Goal: Task Accomplishment & Management: Use online tool/utility

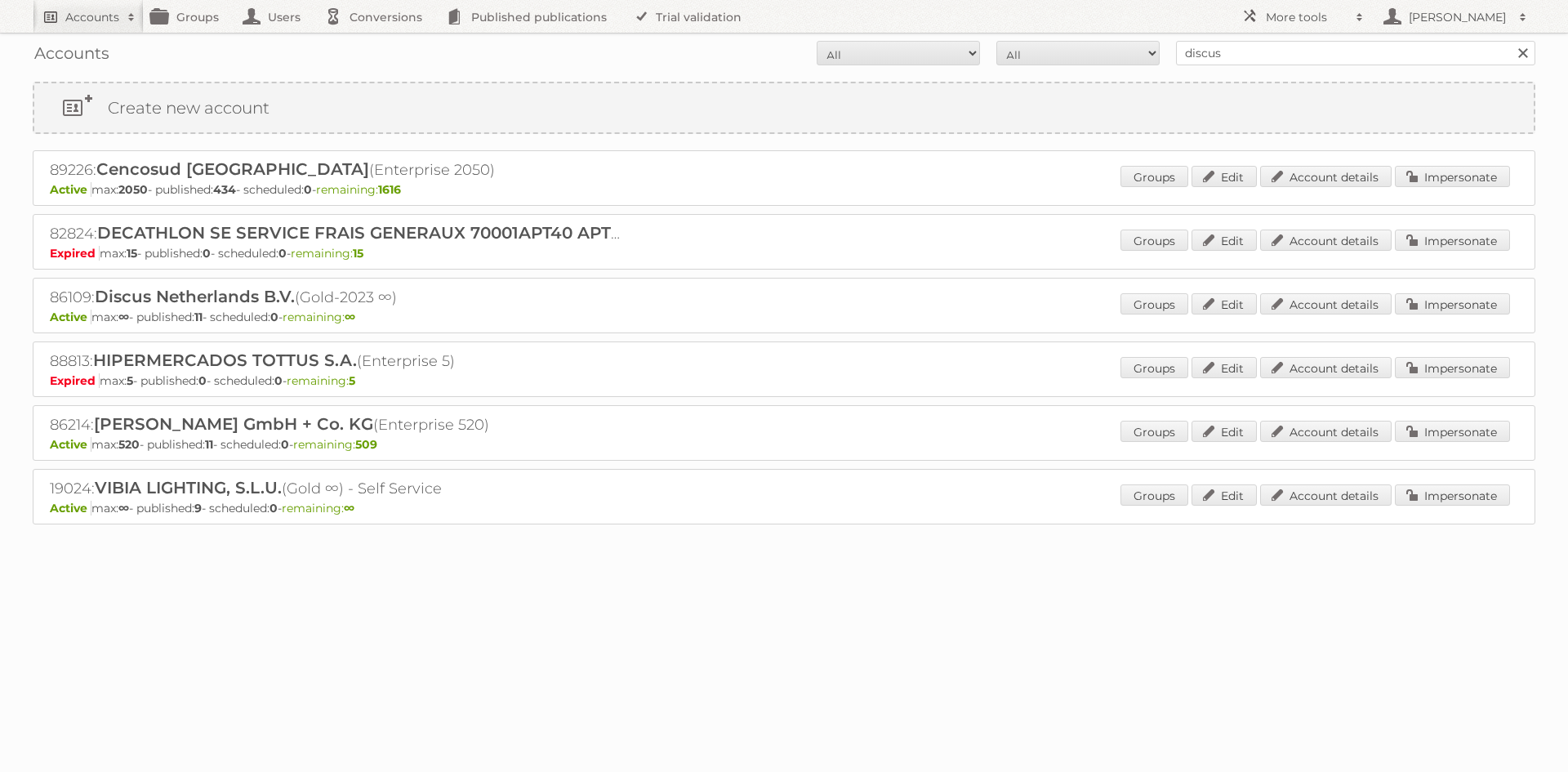
click at [99, 21] on h2 "Accounts" at bounding box center [92, 17] width 54 height 16
type input"] "hubo"
click at [377, 42] on input "Search" at bounding box center [389, 53] width 24 height 24
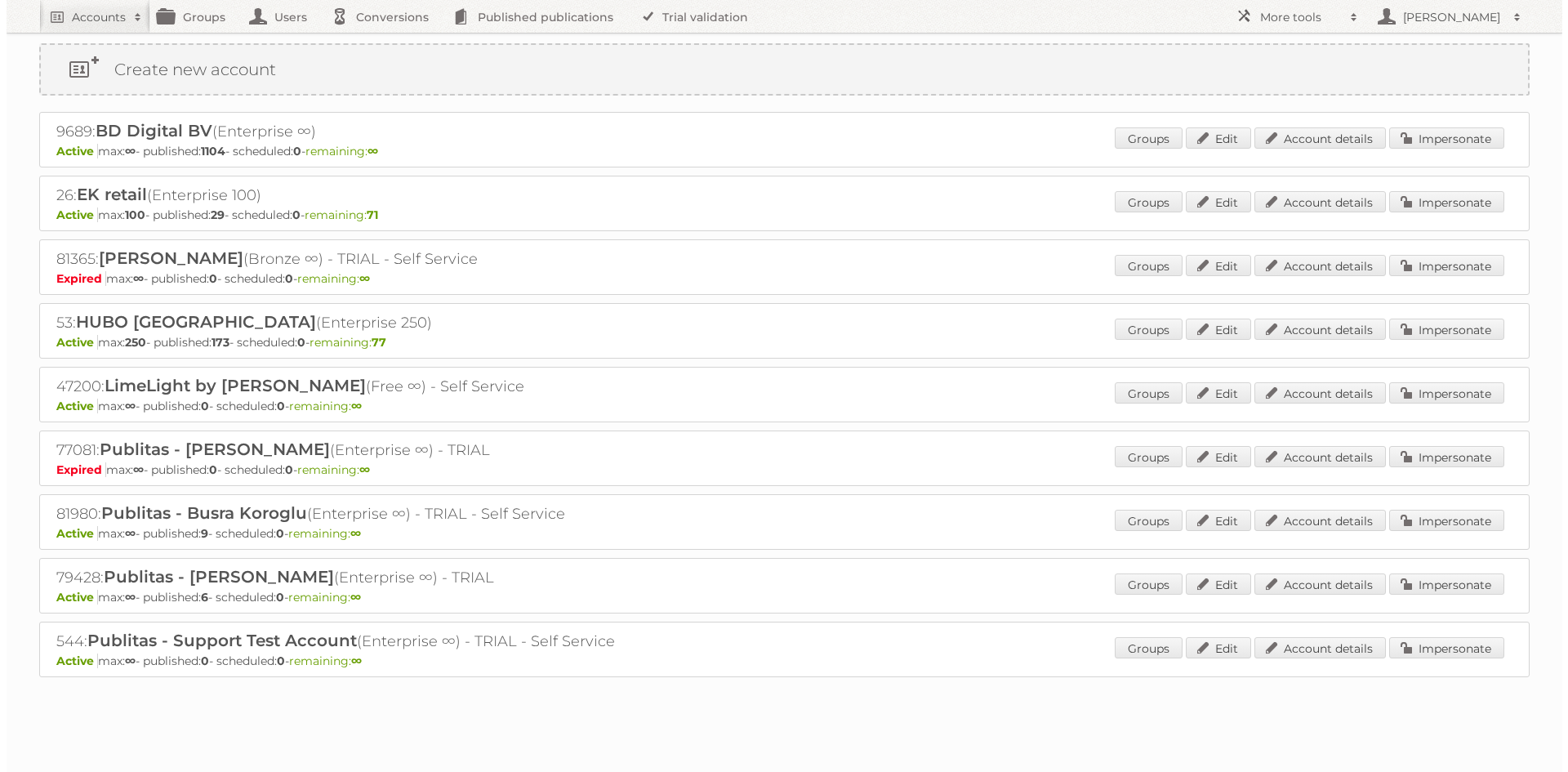
scroll to position [58, 0]
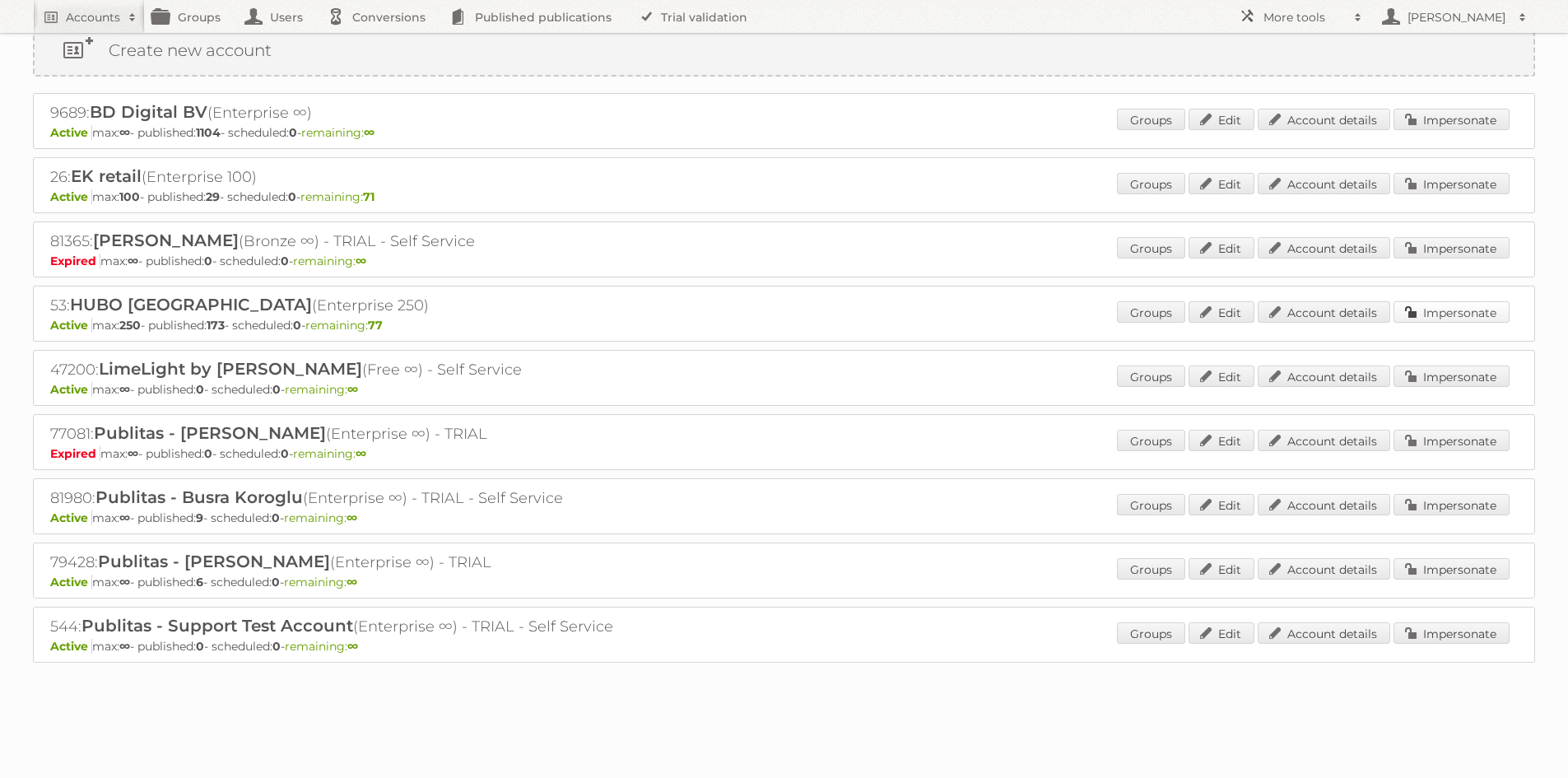
click at [1467, 311] on link "Impersonate" at bounding box center [1451, 311] width 116 height 21
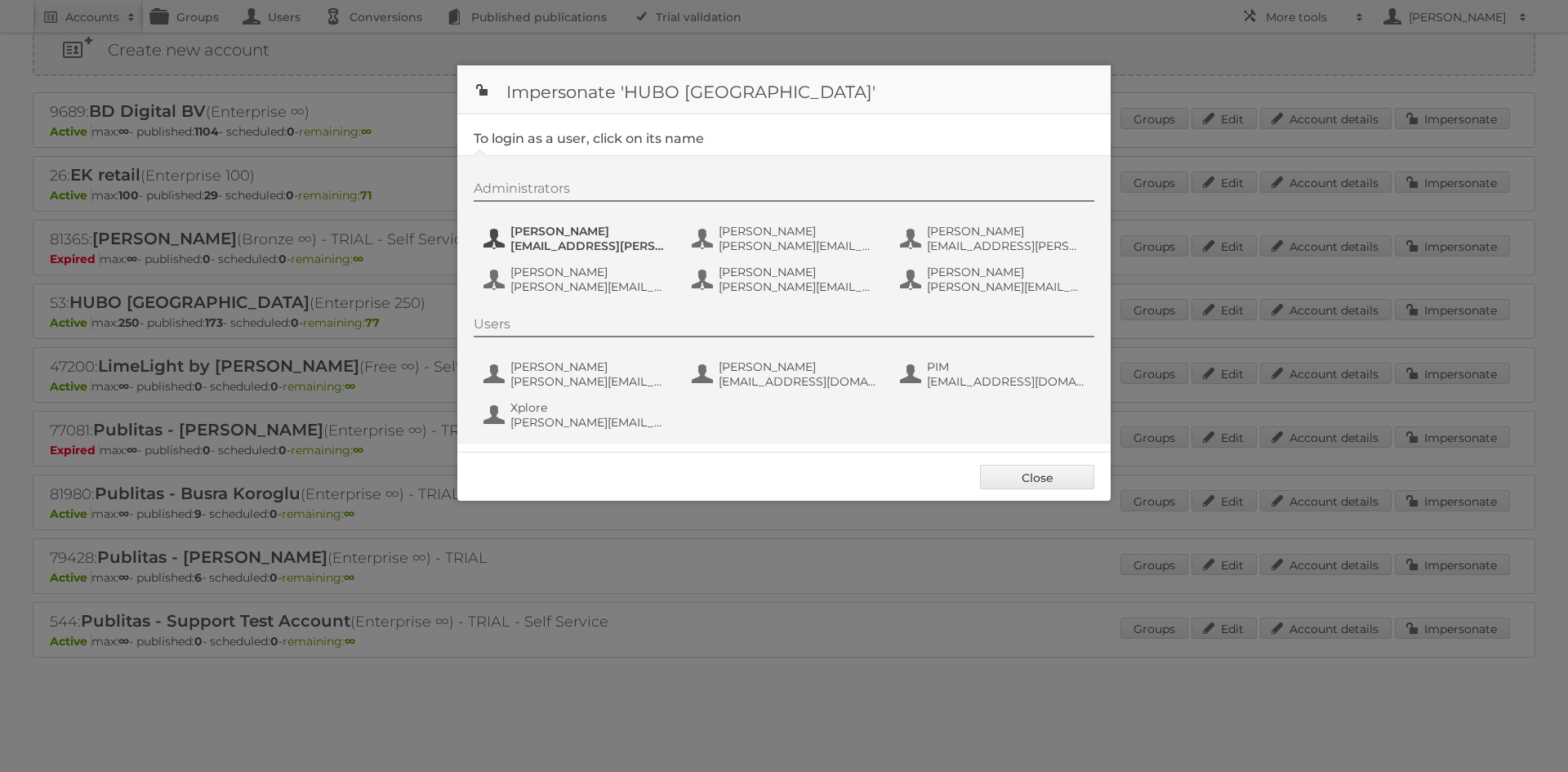
click at [576, 246] on span "[EMAIL_ADDRESS][PERSON_NAME][DOMAIN_NAME]" at bounding box center [590, 246] width 159 height 14
